Goal: Find specific page/section: Find specific page/section

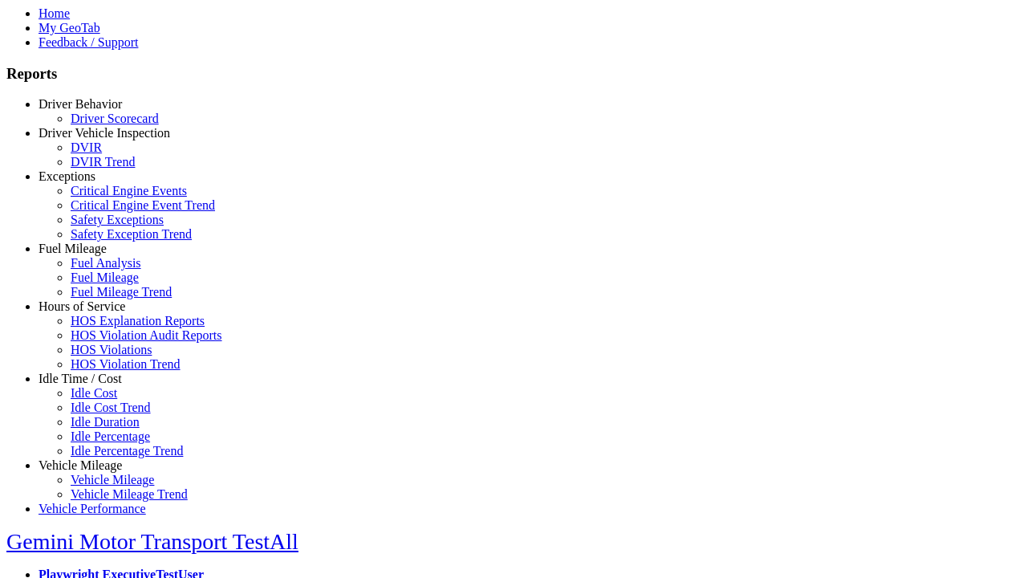
click at [92, 140] on link "Driver Vehicle Inspection" at bounding box center [105, 133] width 132 height 14
click at [104, 169] on link "DVIR Trend" at bounding box center [103, 162] width 64 height 14
select select "**********"
type input "**********"
